Goal: Task Accomplishment & Management: Manage account settings

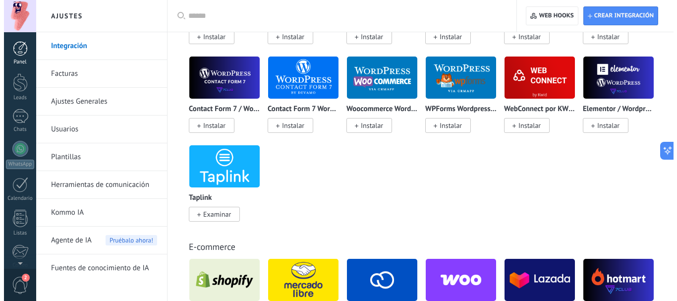
scroll to position [893, 0]
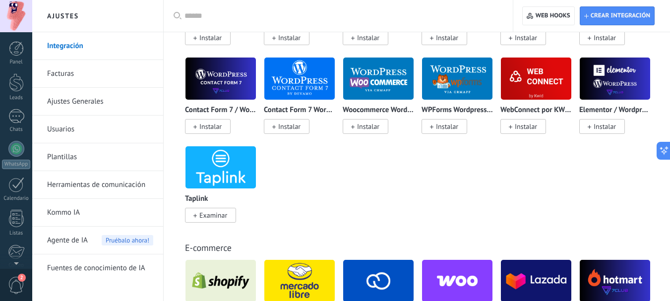
click at [18, 7] on div at bounding box center [16, 16] width 32 height 32
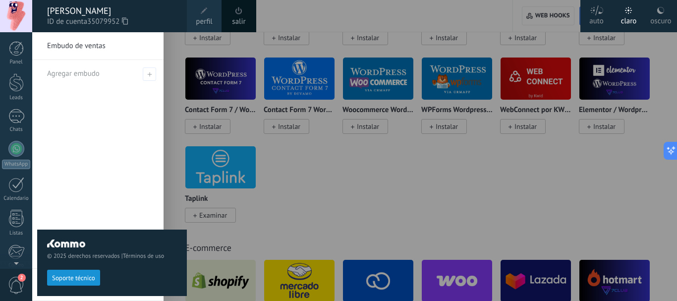
click at [207, 21] on span "perfil" at bounding box center [204, 21] width 16 height 11
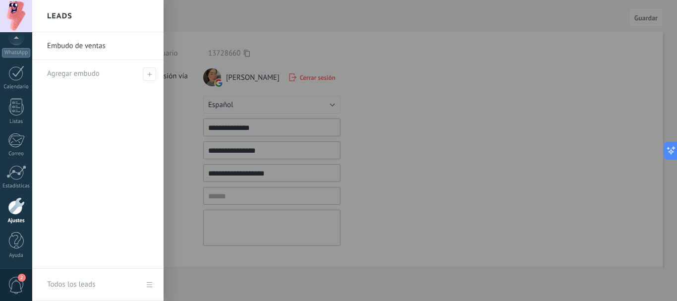
click at [296, 154] on div at bounding box center [370, 150] width 677 height 301
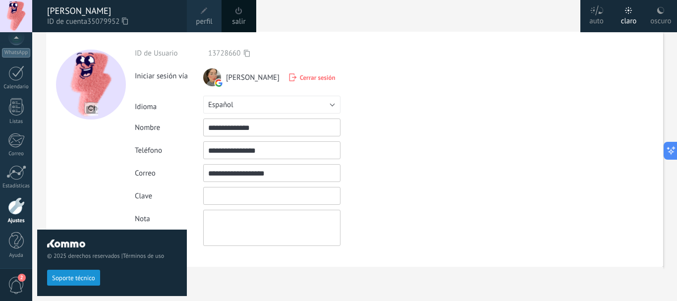
click at [241, 196] on input "textbox" at bounding box center [271, 196] width 137 height 18
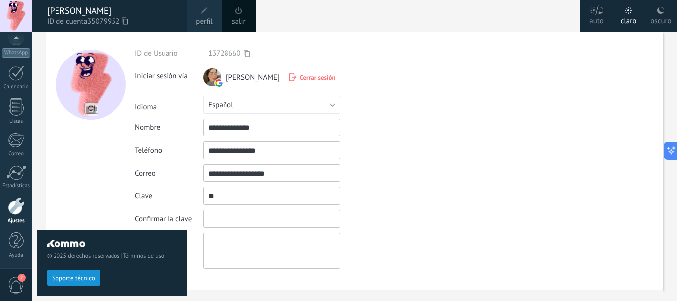
type input "*"
type input "**********"
click at [249, 219] on input "textbox" at bounding box center [271, 219] width 137 height 18
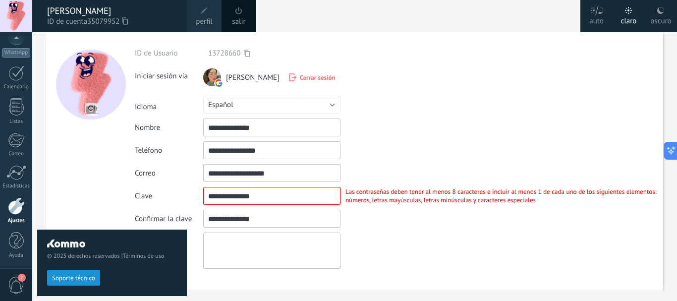
type input "**********"
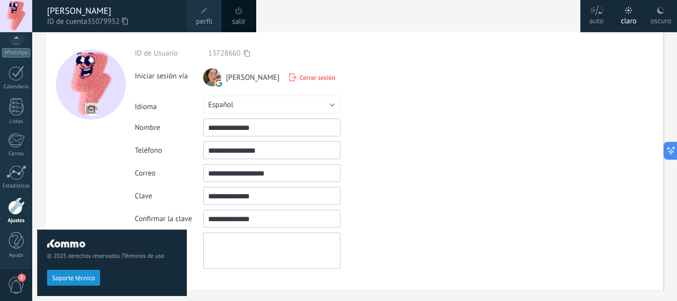
drag, startPoint x: 242, startPoint y: 194, endPoint x: 185, endPoint y: 195, distance: 56.5
click at [185, 195] on body ".abccls-1,.abccls-2{fill-rule:evenodd}.abccls-2{fill:#fff} .abfcls-1{fill:none}…" at bounding box center [338, 150] width 677 height 301
type input "**********"
drag, startPoint x: 274, startPoint y: 222, endPoint x: 131, endPoint y: 209, distance: 143.4
click at [132, 209] on body ".abccls-1,.abccls-2{fill-rule:evenodd}.abccls-2{fill:#fff} .abfcls-1{fill:none}…" at bounding box center [338, 150] width 677 height 301
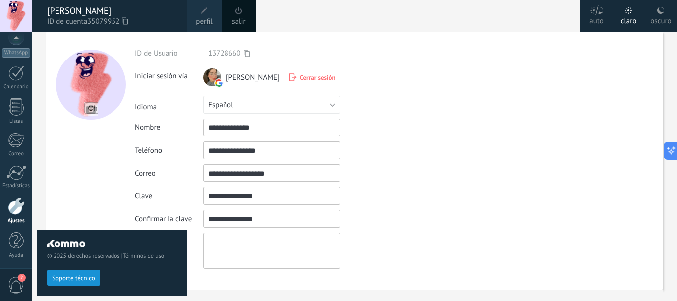
type input "**********"
click at [427, 189] on div "Las contraseñas deben tener al menos 8 caracteres e incluir al menos 1 de cada …" at bounding box center [502, 195] width 323 height 17
click at [277, 247] on textarea at bounding box center [271, 251] width 137 height 36
drag, startPoint x: 86, startPoint y: 204, endPoint x: 216, endPoint y: 179, distance: 132.4
click at [90, 201] on div "© 2025 derechos reservados | Términos de uso Soporte técnico" at bounding box center [112, 166] width 150 height 269
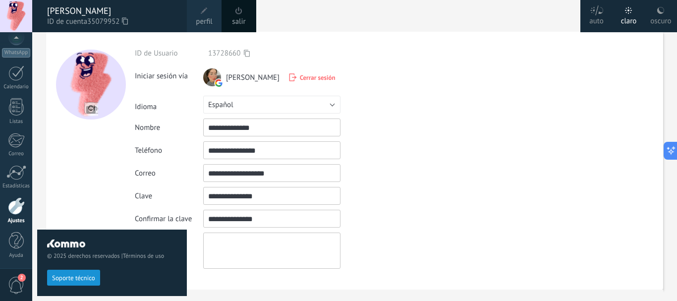
click at [304, 250] on textarea at bounding box center [271, 251] width 137 height 36
drag, startPoint x: 251, startPoint y: 280, endPoint x: 252, endPoint y: 285, distance: 5.1
click at [252, 285] on div "**********" at bounding box center [399, 161] width 529 height 258
click at [259, 286] on div "**********" at bounding box center [399, 161] width 529 height 258
click at [66, 204] on div "© 2025 derechos reservados | Términos de uso Soporte técnico" at bounding box center [112, 166] width 150 height 269
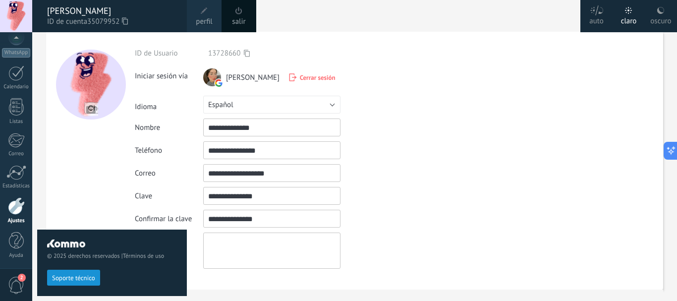
click at [243, 222] on input "textbox" at bounding box center [271, 219] width 137 height 18
drag, startPoint x: 243, startPoint y: 222, endPoint x: 208, endPoint y: 239, distance: 39.3
click at [237, 228] on div "**********" at bounding box center [399, 159] width 529 height 220
click at [243, 267] on textarea at bounding box center [271, 251] width 137 height 36
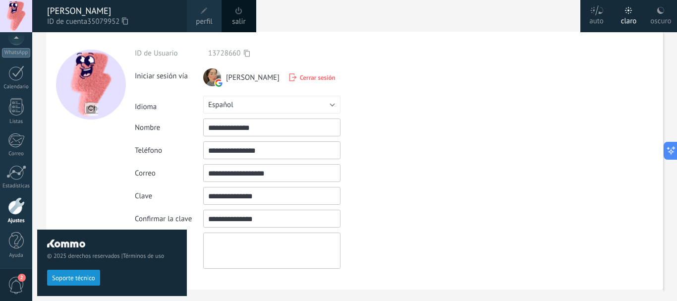
click at [381, 221] on div "La contraseña no coincide" at bounding box center [381, 219] width 81 height 8
click at [209, 15] on span at bounding box center [204, 10] width 11 height 11
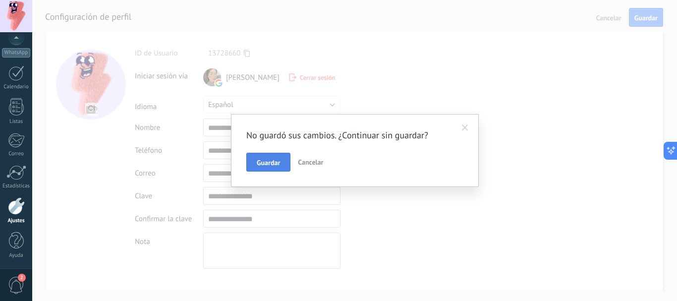
click at [270, 163] on span "Guardar" at bounding box center [268, 162] width 23 height 7
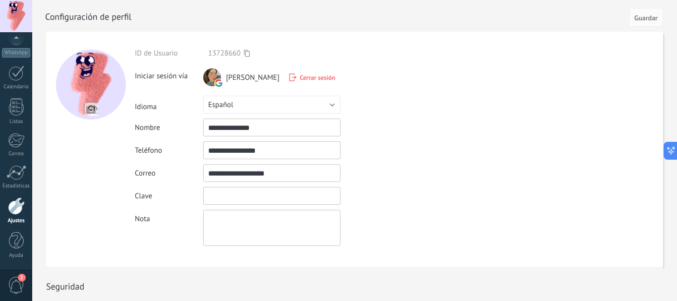
click at [276, 196] on input "textbox" at bounding box center [271, 196] width 137 height 18
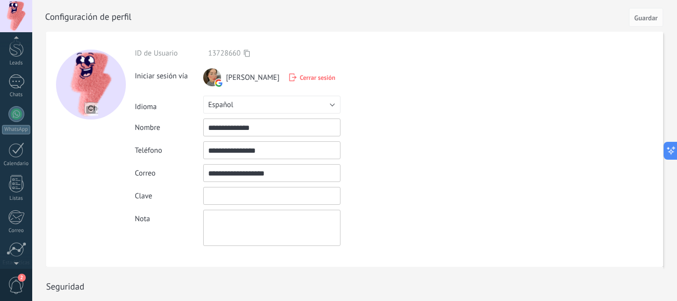
scroll to position [99, 0]
click at [20, 223] on div at bounding box center [16, 218] width 17 height 17
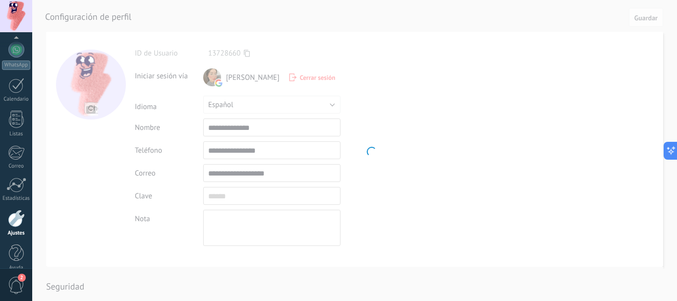
scroll to position [112, 0]
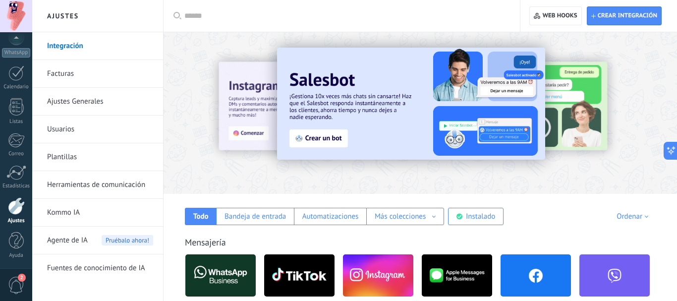
click at [568, 206] on div "Todo Bandeja de entrada Automatizaciones Más colecciones Fuentes de leads Soluc…" at bounding box center [421, 209] width 494 height 31
click at [298, 11] on input "text" at bounding box center [345, 16] width 322 height 10
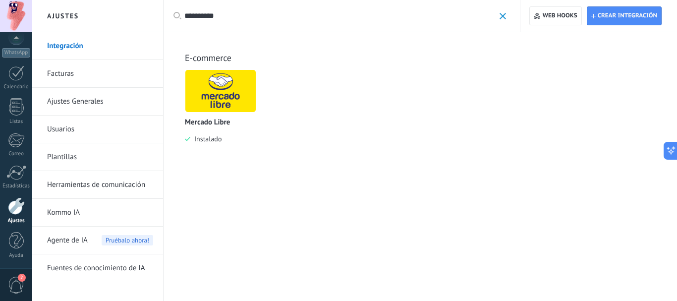
type input "**********"
click at [212, 102] on img at bounding box center [220, 91] width 70 height 48
click at [225, 118] on div "Mercado Libre Instalado" at bounding box center [220, 106] width 71 height 74
click at [242, 84] on img at bounding box center [220, 91] width 70 height 48
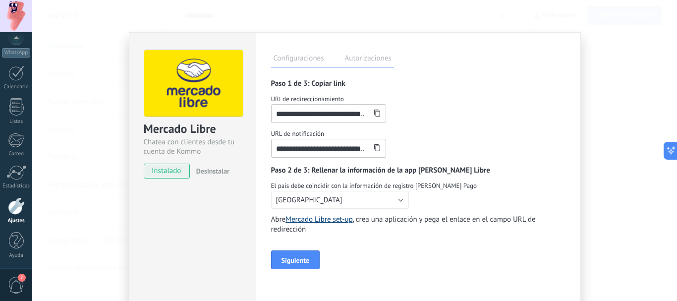
click at [320, 220] on link "Mercado Libre set-up" at bounding box center [319, 219] width 67 height 9
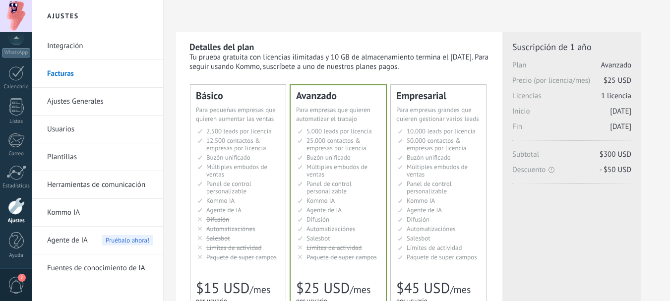
click at [17, 287] on span "2" at bounding box center [16, 285] width 17 height 17
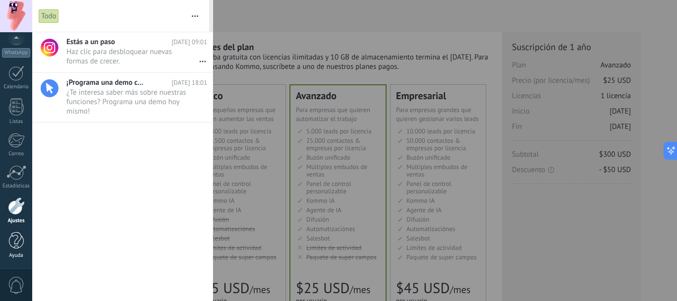
click at [18, 244] on div at bounding box center [16, 240] width 15 height 17
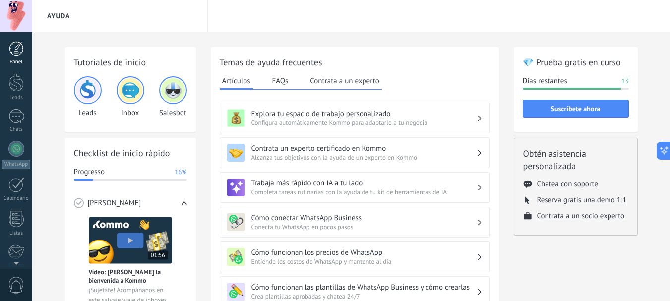
click at [13, 53] on div at bounding box center [16, 48] width 15 height 15
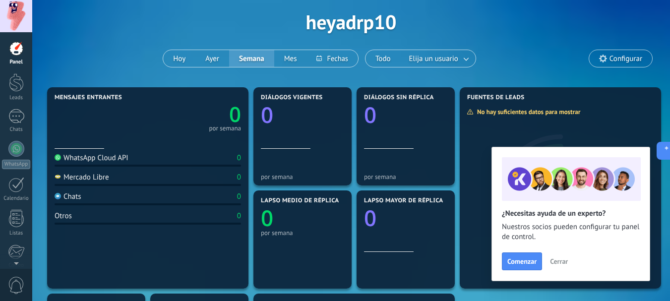
scroll to position [99, 0]
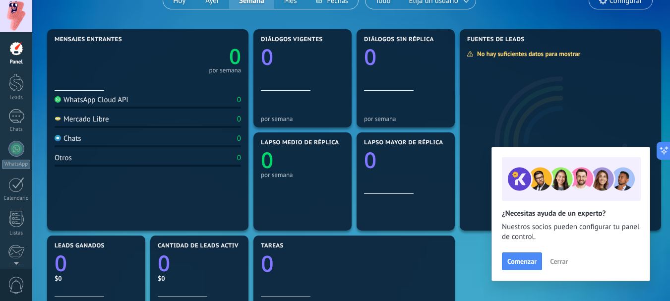
click at [558, 265] on span "Cerrar" at bounding box center [559, 261] width 18 height 7
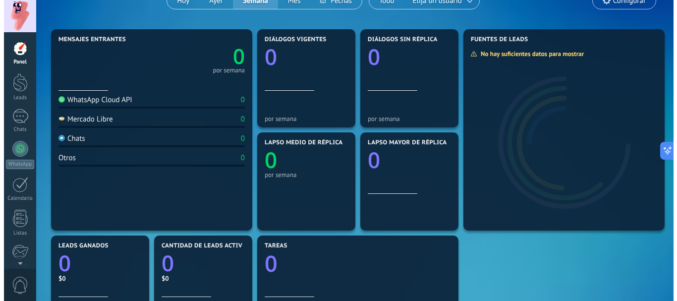
scroll to position [0, 0]
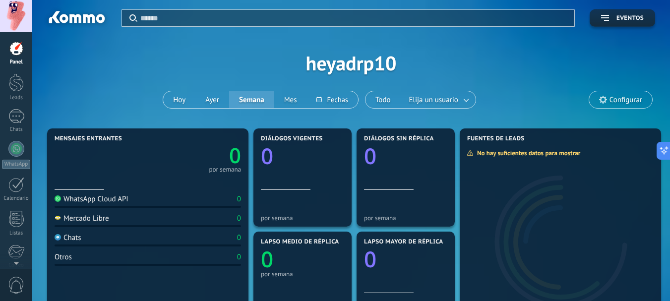
click at [383, 65] on div "Aplicar Eventos heyadrp10 Hoy Ayer Semana Mes Todo Elija un usuario Configurar" at bounding box center [351, 63] width 608 height 126
click at [14, 76] on div at bounding box center [16, 82] width 15 height 18
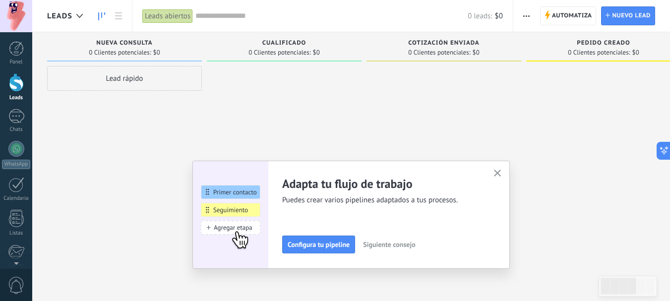
click at [499, 174] on icon "button" at bounding box center [497, 173] width 7 height 7
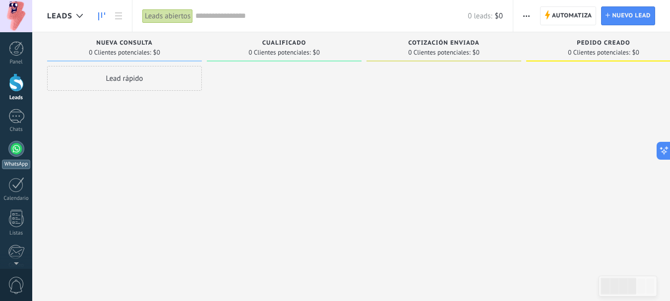
click at [10, 156] on link "WhatsApp" at bounding box center [16, 155] width 32 height 28
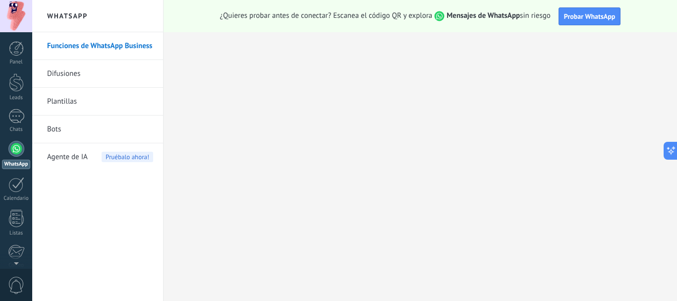
click at [52, 133] on link "Bots" at bounding box center [100, 130] width 106 height 28
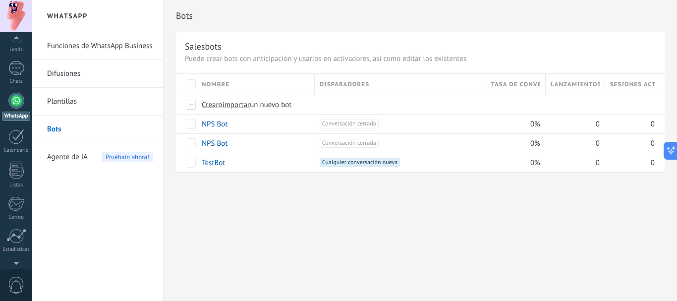
scroll to position [112, 0]
click at [4, 244] on link "Ayuda" at bounding box center [16, 245] width 32 height 27
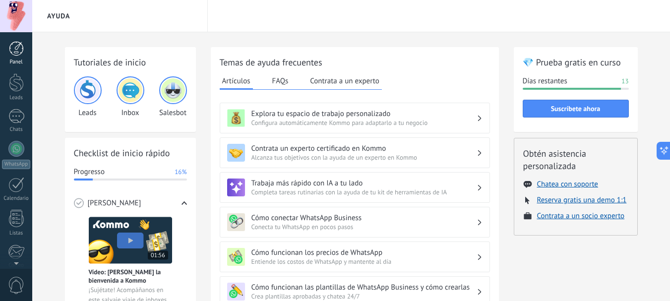
click at [6, 43] on link "Panel" at bounding box center [16, 53] width 32 height 24
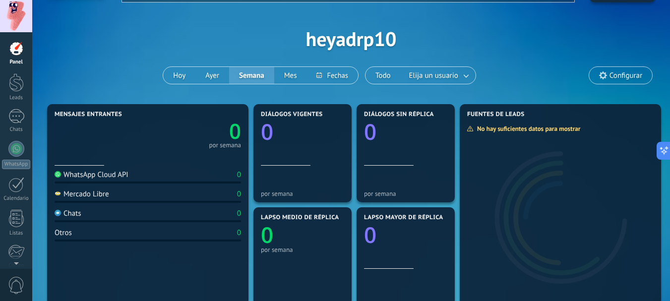
scroll to position [24, 0]
click at [635, 72] on span "Configurar" at bounding box center [625, 76] width 33 height 8
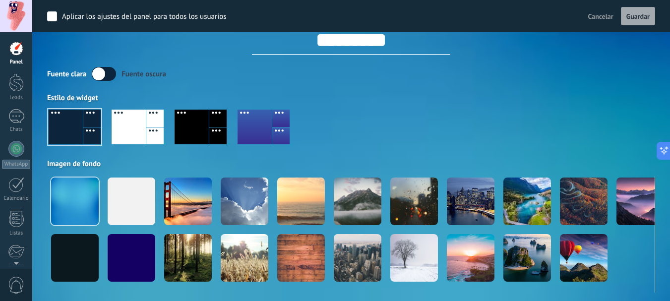
click at [408, 41] on input "*********" at bounding box center [351, 40] width 198 height 30
drag, startPoint x: 409, startPoint y: 40, endPoint x: 148, endPoint y: 40, distance: 261.4
click at [148, 40] on div "*********" at bounding box center [351, 31] width 608 height 47
type input "*******"
click at [566, 106] on div at bounding box center [351, 131] width 608 height 57
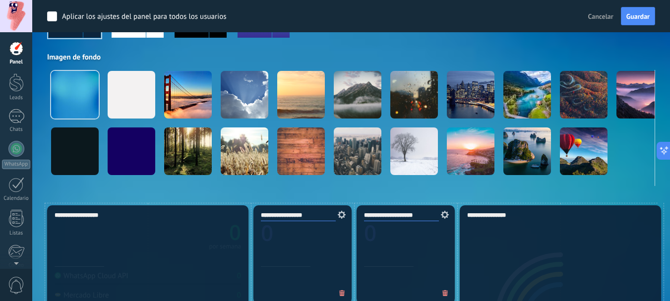
scroll to position [73, 0]
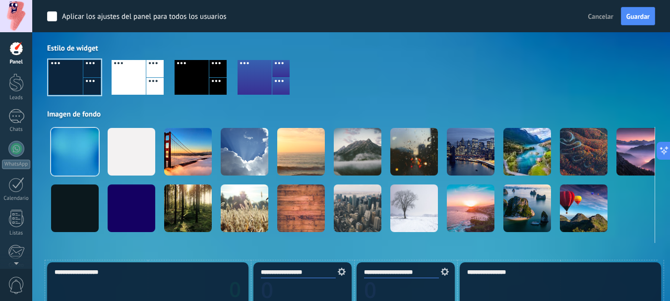
click at [254, 88] on div at bounding box center [255, 77] width 34 height 35
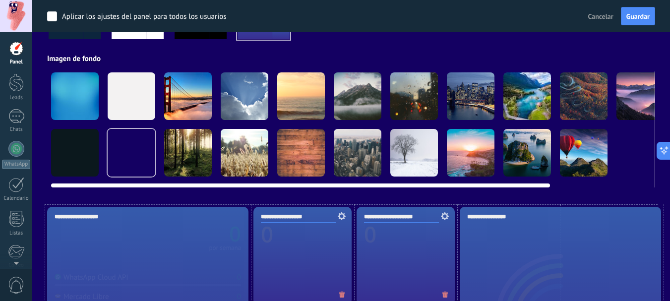
scroll to position [123, 0]
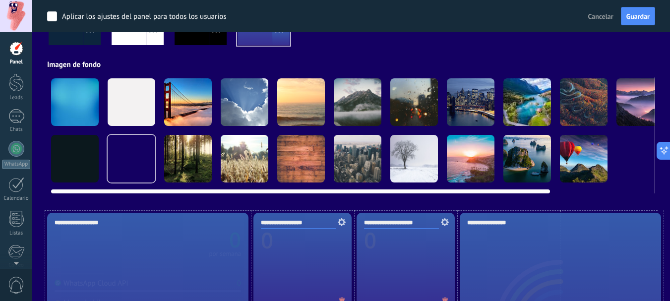
drag, startPoint x: 280, startPoint y: 188, endPoint x: 314, endPoint y: 187, distance: 34.7
click at [313, 188] on div at bounding box center [351, 189] width 600 height 8
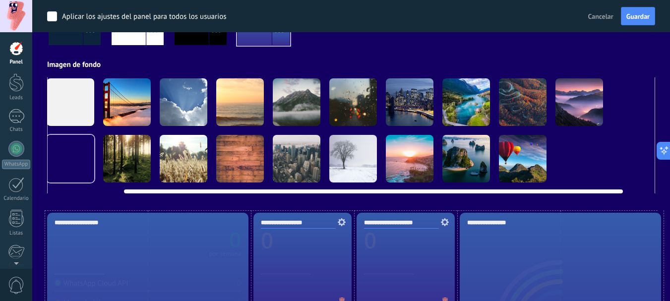
scroll to position [0, 123]
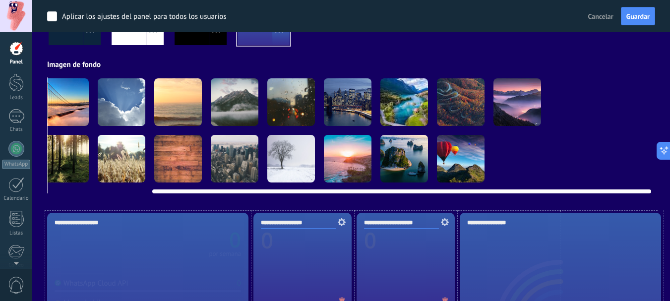
drag, startPoint x: 309, startPoint y: 191, endPoint x: 481, endPoint y: 197, distance: 171.2
click at [586, 155] on video at bounding box center [574, 159] width 48 height 48
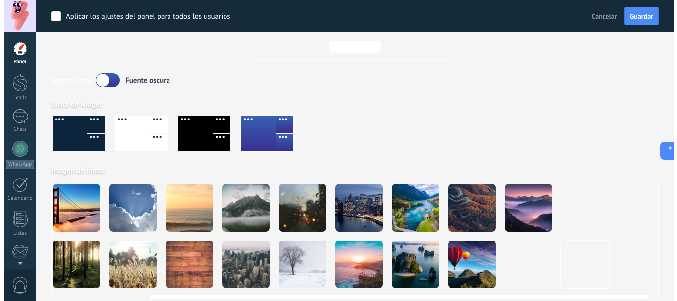
scroll to position [0, 0]
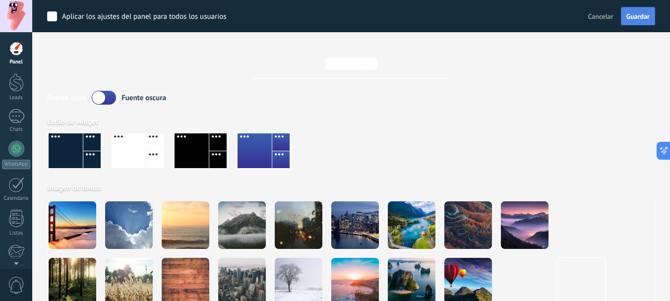
click at [637, 16] on span "Guardar" at bounding box center [637, 16] width 23 height 7
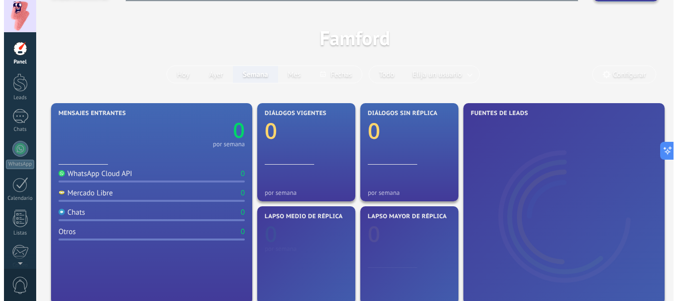
scroll to position [99, 0]
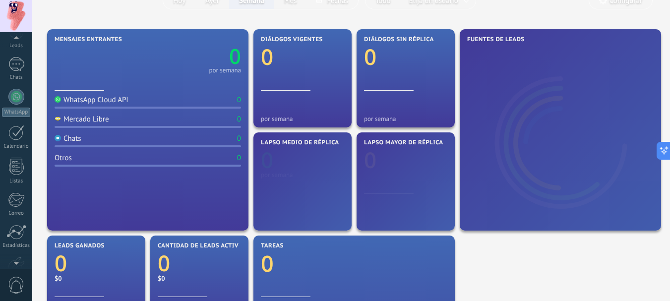
click at [9, 285] on span "0" at bounding box center [16, 285] width 17 height 17
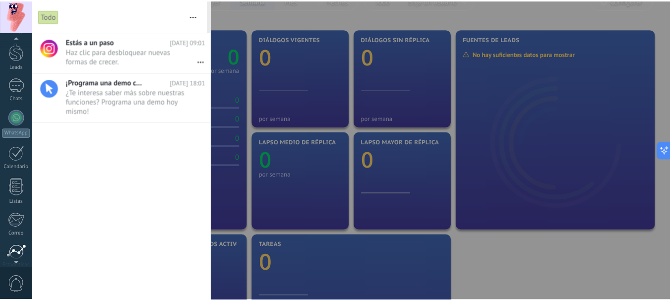
scroll to position [77, 0]
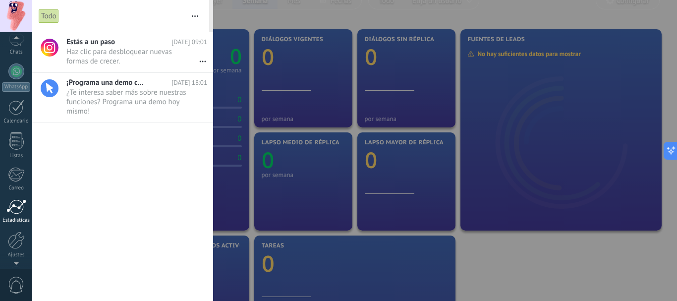
click at [8, 202] on div at bounding box center [16, 206] width 20 height 15
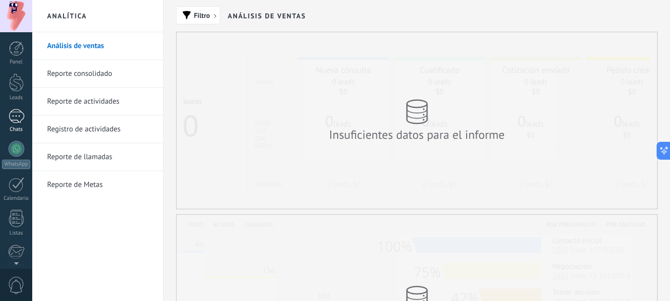
click at [9, 124] on link "Chats" at bounding box center [16, 121] width 32 height 24
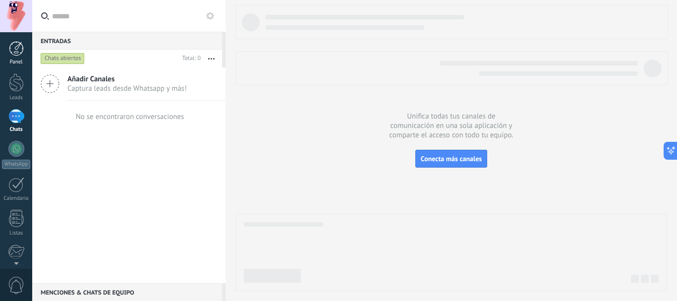
click at [21, 51] on div at bounding box center [16, 48] width 15 height 15
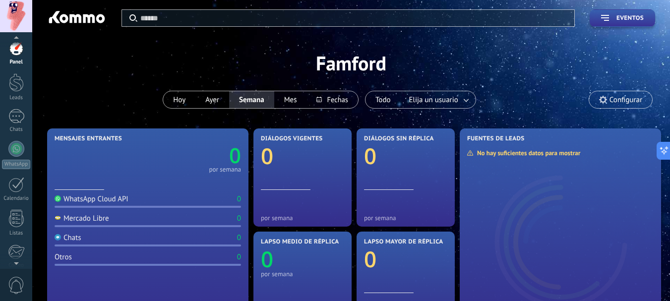
scroll to position [112, 0]
click at [18, 213] on div at bounding box center [16, 205] width 17 height 17
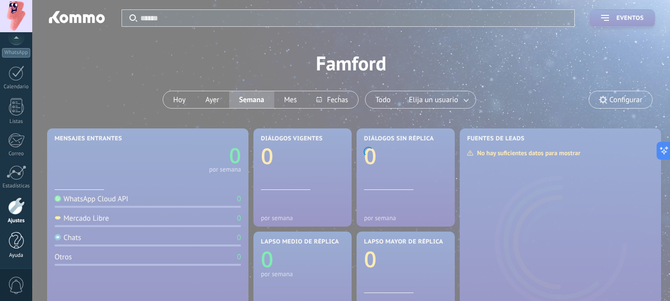
click at [16, 247] on div at bounding box center [16, 240] width 15 height 17
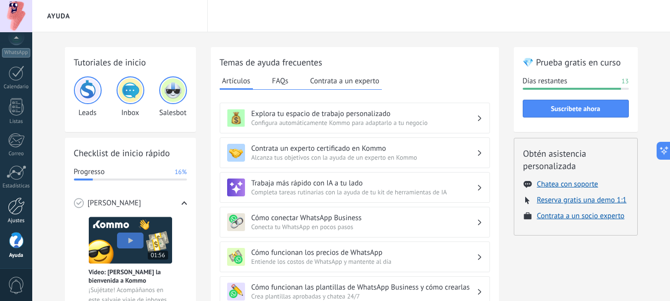
click at [14, 218] on div "Ajustes" at bounding box center [16, 221] width 29 height 6
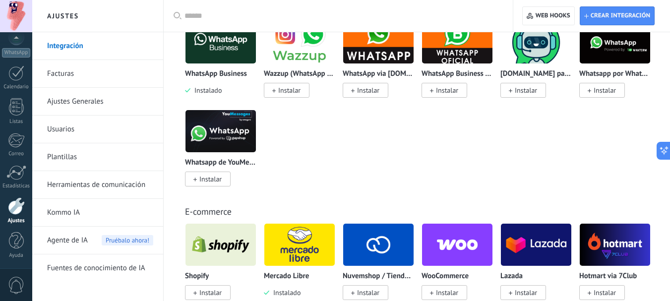
scroll to position [496, 0]
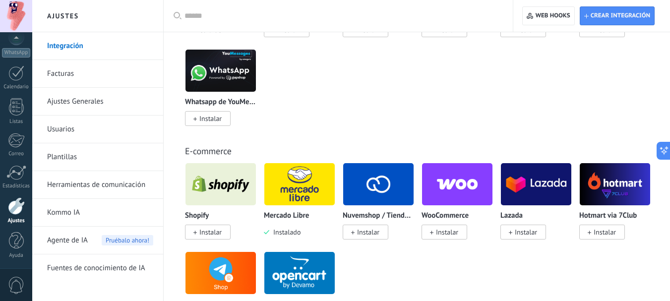
click at [294, 191] on img at bounding box center [299, 184] width 70 height 48
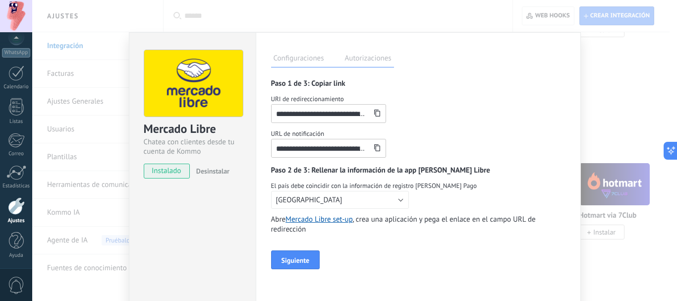
click at [368, 62] on label "Autorizaciones" at bounding box center [369, 60] width 52 height 14
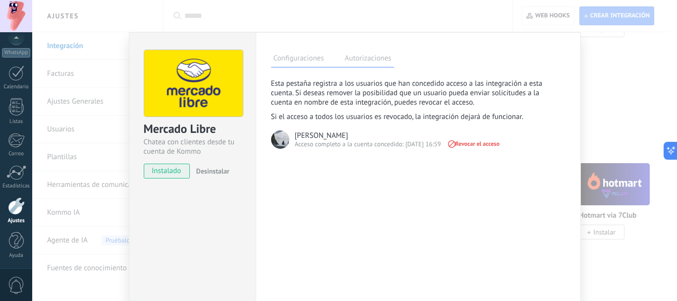
click at [478, 146] on span "Revocar el acceso" at bounding box center [473, 143] width 53 height 7
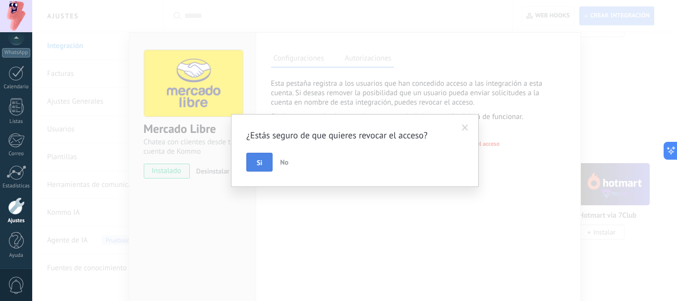
click at [255, 163] on button "Si" at bounding box center [259, 162] width 26 height 19
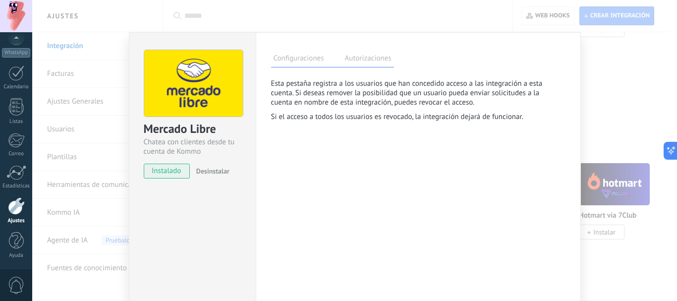
click at [317, 57] on label "Configuraciones" at bounding box center [299, 60] width 56 height 14
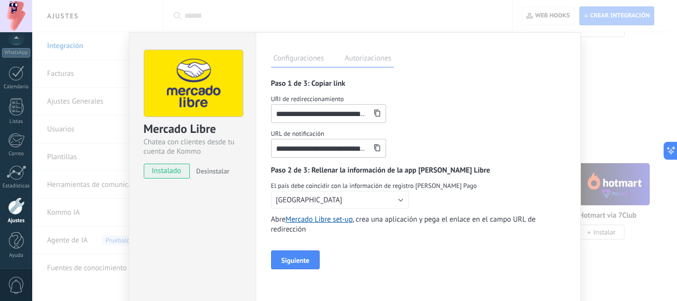
click at [617, 69] on div "**********" at bounding box center [354, 150] width 645 height 301
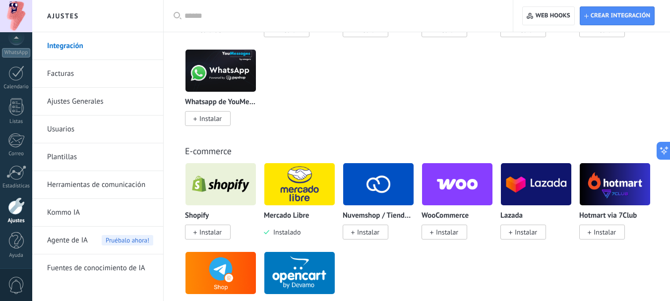
click at [278, 227] on div "Mercado Libre Instalado" at bounding box center [299, 224] width 71 height 25
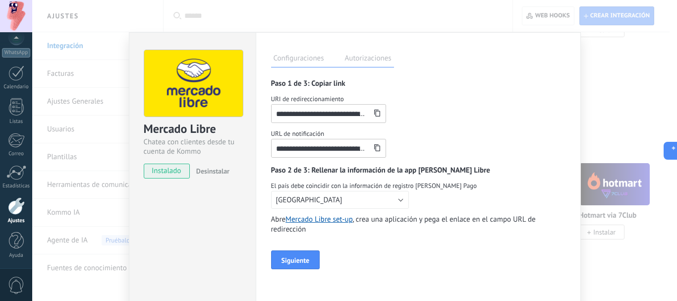
click at [208, 171] on span "Desinstalar" at bounding box center [212, 171] width 33 height 9
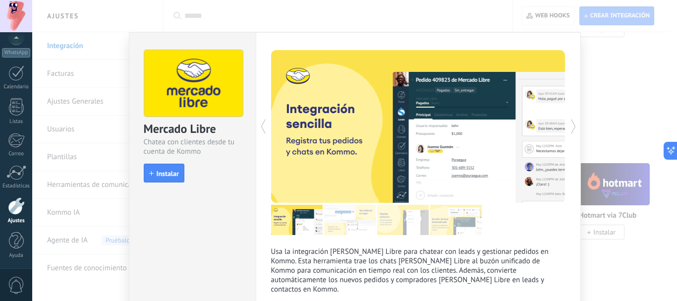
click at [616, 97] on div "Mercado Libre Chatea con clientes desde tu cuenta de Kommo install Instalar Usa…" at bounding box center [354, 150] width 645 height 301
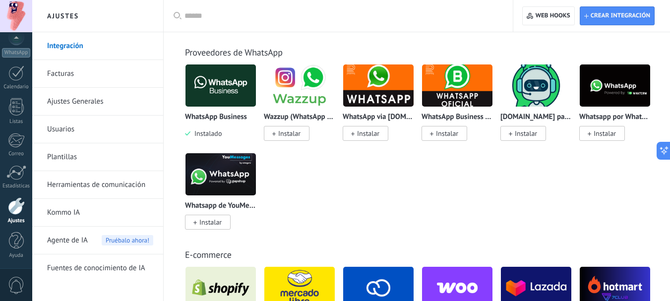
scroll to position [347, 0]
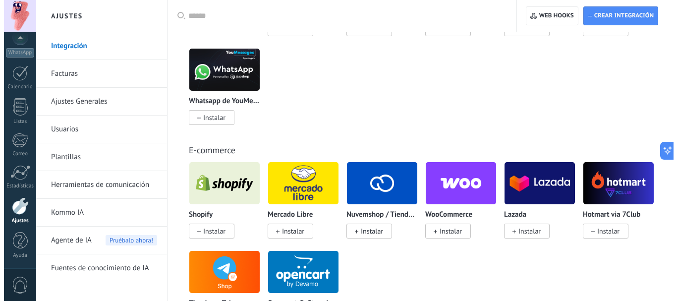
scroll to position [546, 0]
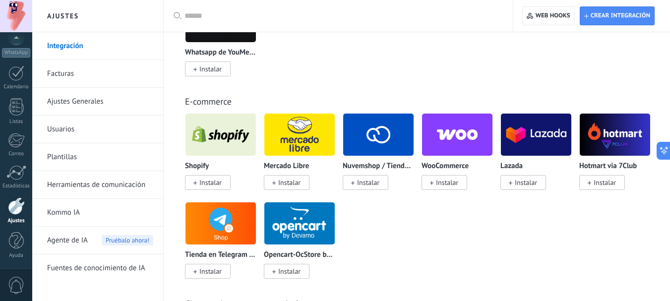
click at [303, 122] on img at bounding box center [299, 135] width 70 height 48
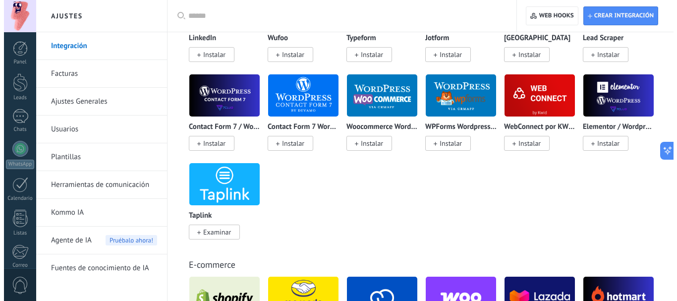
scroll to position [942, 0]
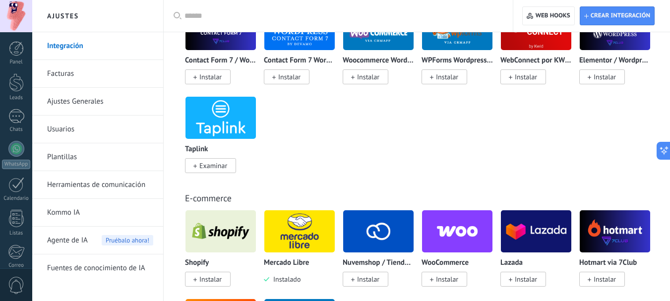
click at [308, 232] on img at bounding box center [299, 231] width 70 height 48
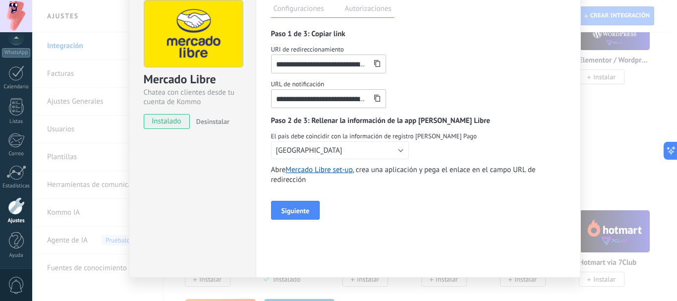
scroll to position [0, 0]
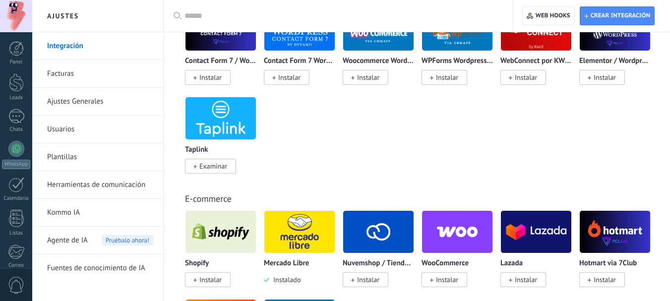
scroll to position [942, 0]
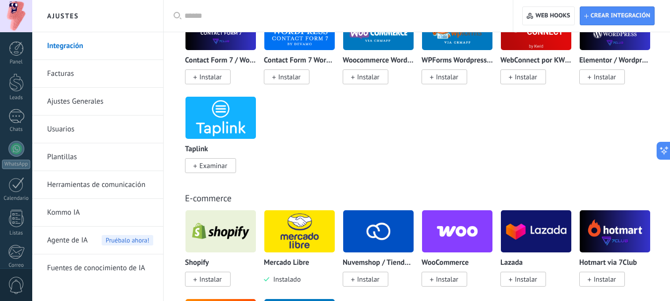
click at [311, 219] on img at bounding box center [299, 231] width 70 height 48
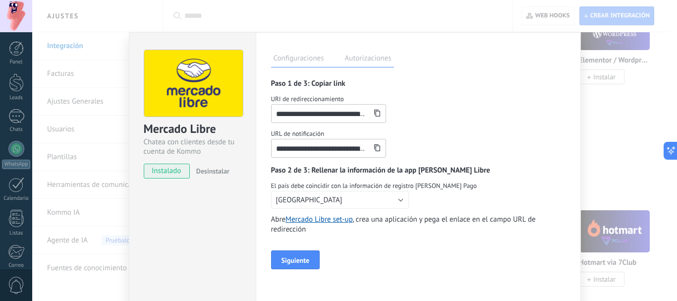
click at [371, 56] on label "Autorizaciones" at bounding box center [369, 60] width 52 height 14
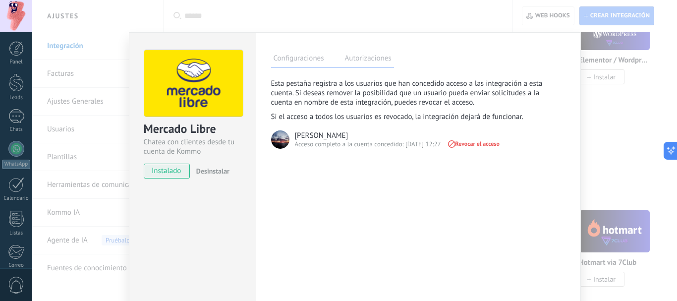
click at [298, 59] on label "Configuraciones" at bounding box center [299, 60] width 56 height 14
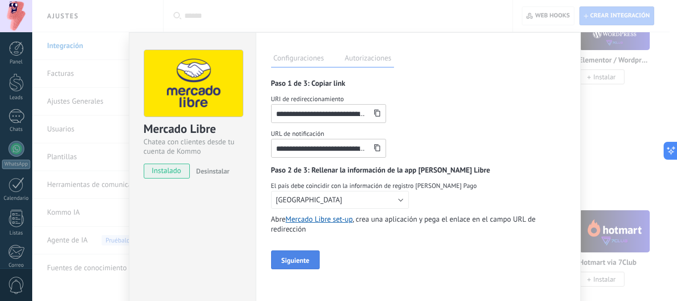
click at [283, 262] on span "Siguiente" at bounding box center [296, 260] width 28 height 7
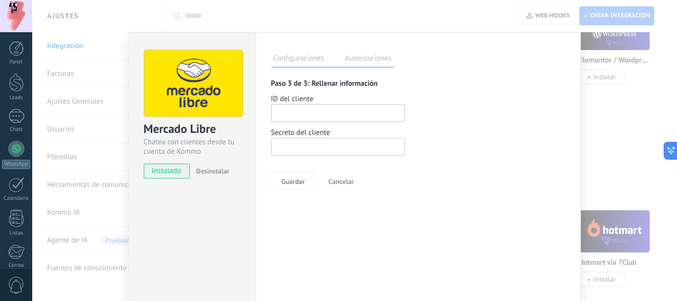
click at [343, 180] on span "Cancelar" at bounding box center [341, 181] width 25 height 7
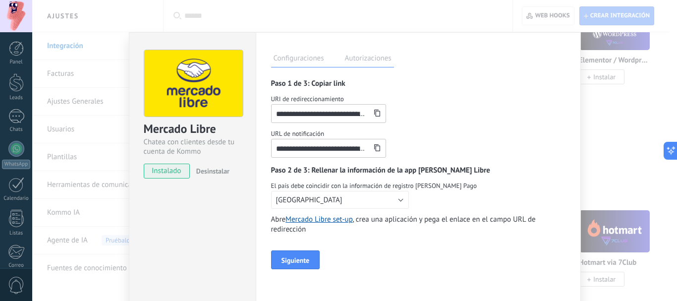
click at [639, 105] on div "**********" at bounding box center [354, 150] width 645 height 301
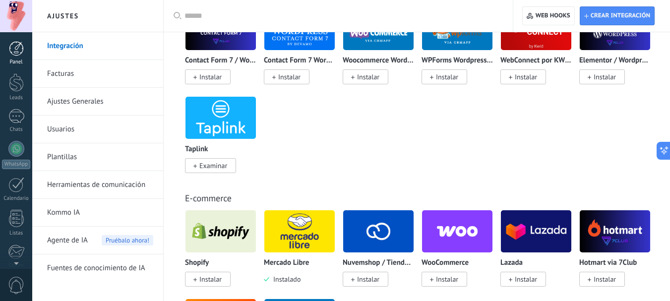
click at [0, 44] on div "Panel Leads Chats WhatsApp Clientes" at bounding box center [16, 210] width 32 height 339
click at [12, 49] on div at bounding box center [16, 48] width 15 height 15
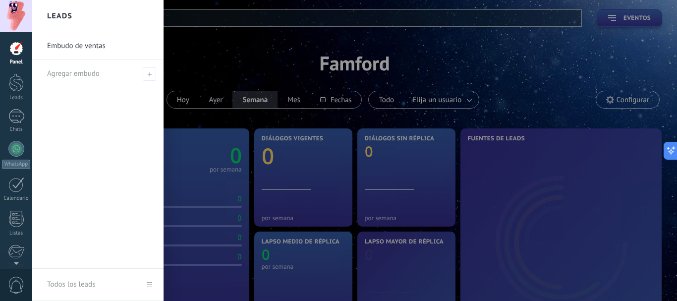
click at [320, 61] on div at bounding box center [370, 150] width 677 height 301
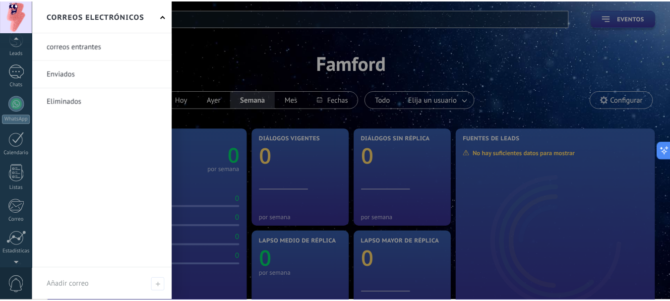
scroll to position [99, 0]
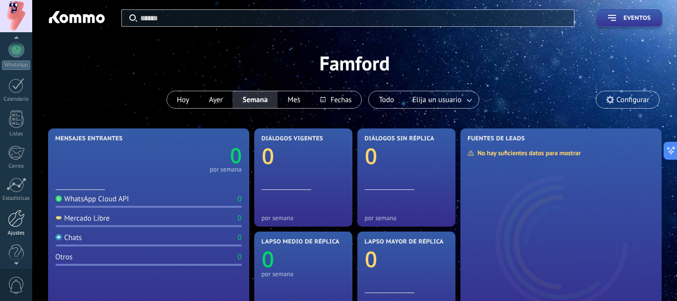
click at [18, 215] on div at bounding box center [16, 218] width 17 height 17
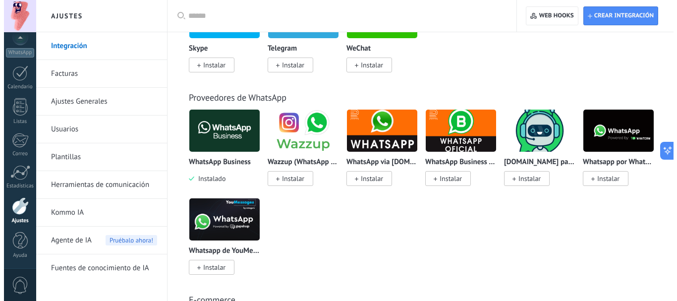
scroll to position [546, 0]
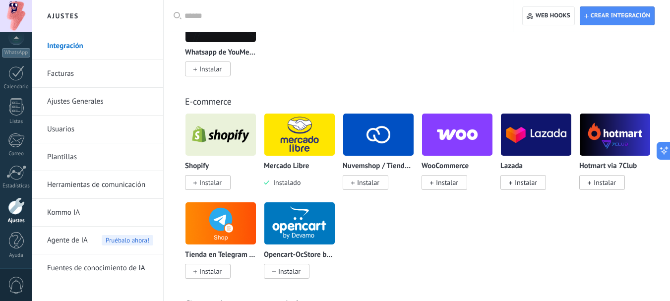
click at [307, 161] on div "Mercado Libre Instalado" at bounding box center [299, 150] width 71 height 74
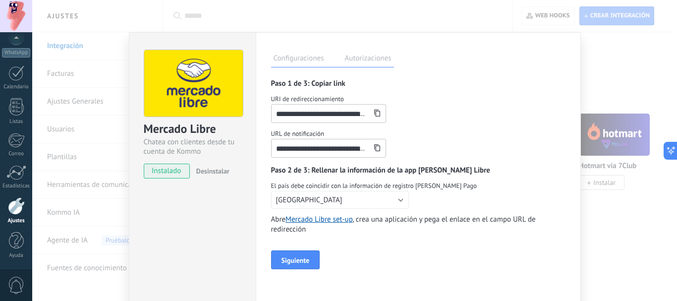
click at [375, 115] on icon at bounding box center [377, 113] width 7 height 7
click at [340, 220] on link "Mercado Libre set-up" at bounding box center [319, 219] width 67 height 9
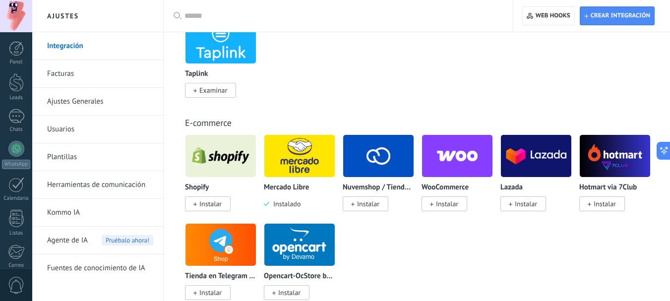
scroll to position [1028, 0]
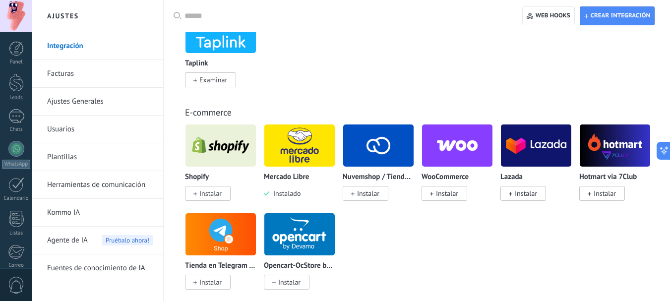
drag, startPoint x: 287, startPoint y: 163, endPoint x: 299, endPoint y: 175, distance: 16.5
click at [299, 175] on p "Mercado Libre" at bounding box center [286, 177] width 45 height 8
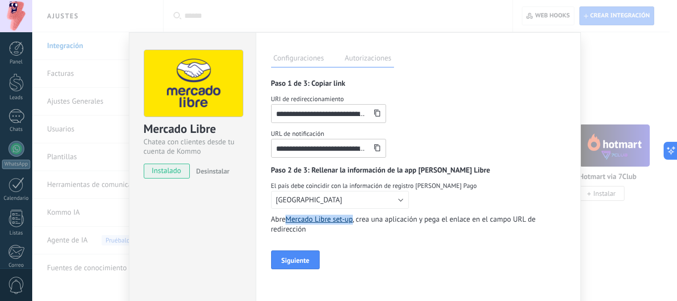
drag, startPoint x: 285, startPoint y: 221, endPoint x: 354, endPoint y: 222, distance: 69.4
click at [354, 222] on span "Abre Mercado Libre set-up , crea una aplicación y pega el enlace en el campo UR…" at bounding box center [418, 225] width 295 height 20
click at [432, 254] on div "**********" at bounding box center [418, 174] width 295 height 190
click at [318, 217] on link "Mercado Libre set-up" at bounding box center [319, 219] width 67 height 9
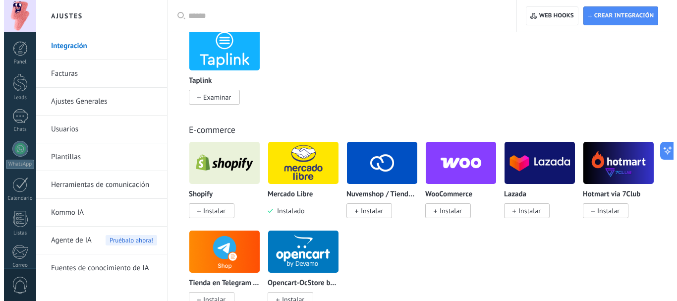
scroll to position [1028, 0]
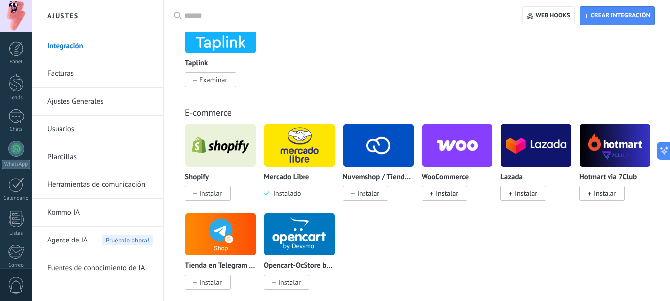
click at [306, 142] on img at bounding box center [299, 146] width 70 height 48
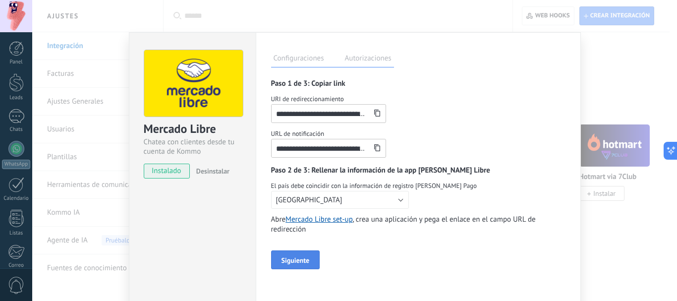
click at [304, 258] on span "Siguiente" at bounding box center [296, 260] width 28 height 7
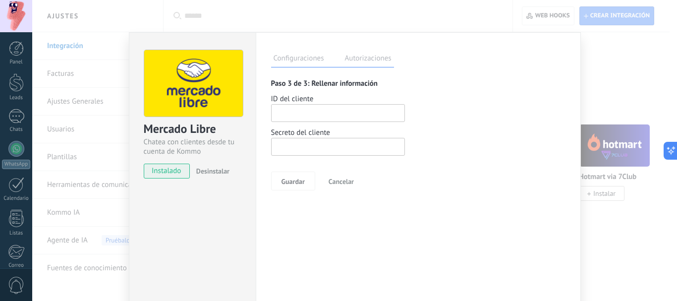
click at [354, 62] on label "Autorizaciones" at bounding box center [369, 60] width 52 height 14
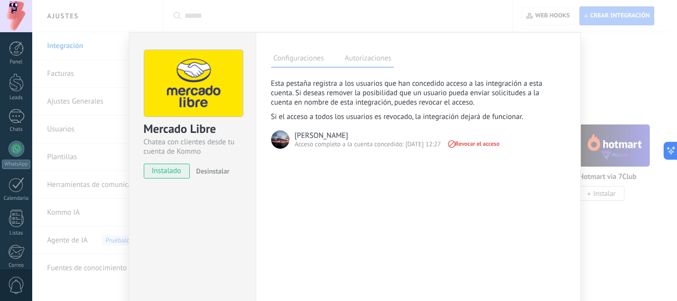
click at [293, 61] on label "Configuraciones" at bounding box center [299, 60] width 56 height 14
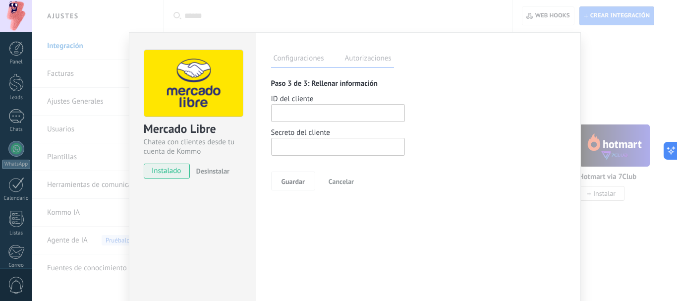
click at [336, 181] on span "Cancelar" at bounding box center [341, 181] width 25 height 7
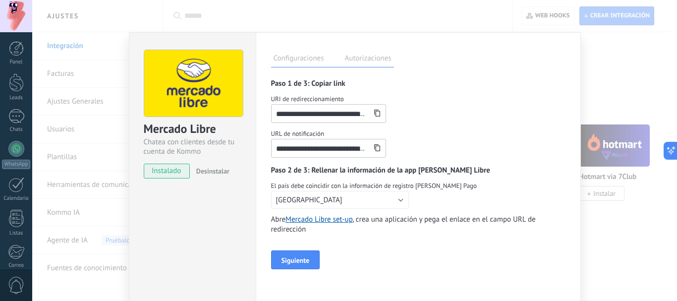
drag, startPoint x: 590, startPoint y: 53, endPoint x: 569, endPoint y: 72, distance: 28.8
click at [588, 59] on div "**********" at bounding box center [354, 150] width 645 height 301
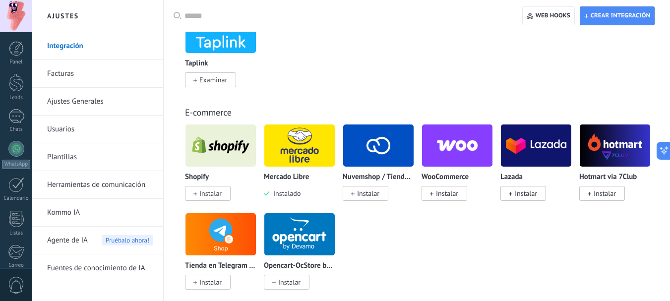
click at [280, 136] on img at bounding box center [299, 146] width 70 height 48
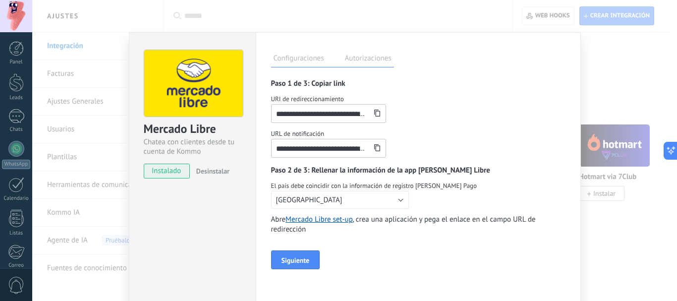
scroll to position [112, 0]
click at [588, 83] on div "**********" at bounding box center [354, 150] width 645 height 301
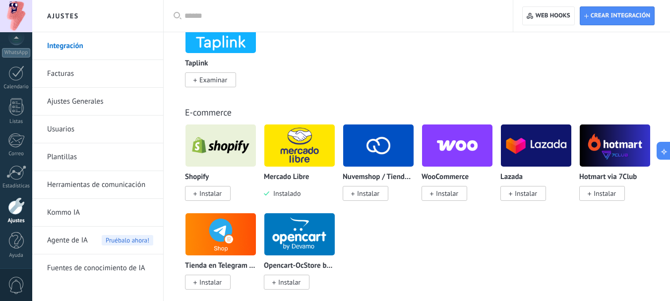
click at [301, 152] on img at bounding box center [299, 146] width 70 height 48
click at [291, 175] on p "Mercado Libre" at bounding box center [286, 177] width 45 height 8
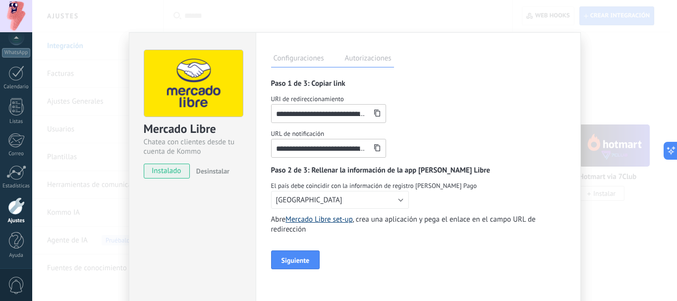
click at [320, 216] on link "Mercado Libre set-up" at bounding box center [319, 219] width 67 height 9
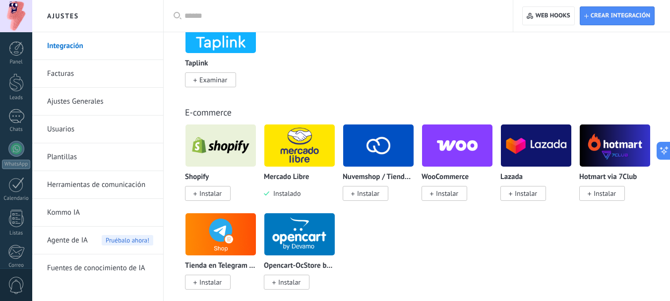
click at [286, 145] on img at bounding box center [299, 146] width 70 height 48
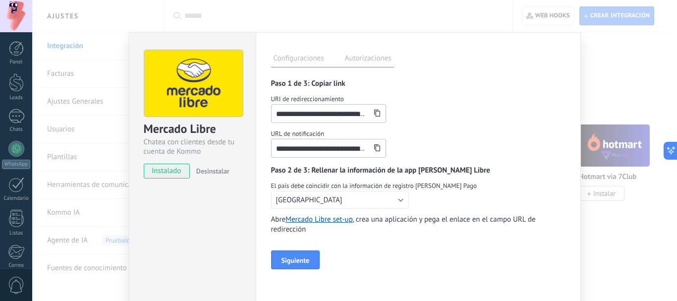
click at [362, 60] on label "Autorizaciones" at bounding box center [369, 60] width 52 height 14
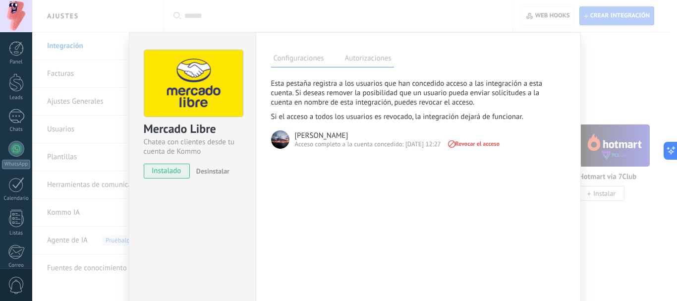
click at [297, 61] on label "Configuraciones" at bounding box center [299, 60] width 56 height 14
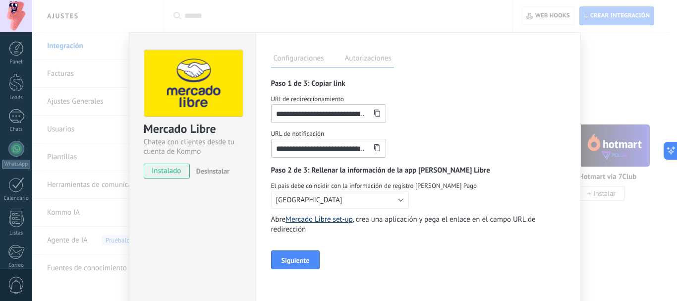
click at [334, 220] on link "Mercado Libre set-up" at bounding box center [319, 219] width 67 height 9
